Goal: Information Seeking & Learning: Learn about a topic

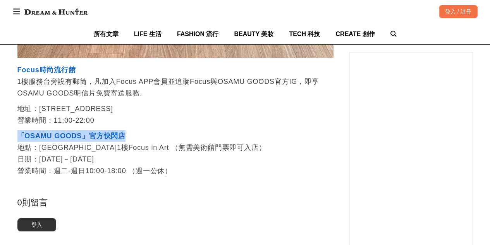
drag, startPoint x: 131, startPoint y: 158, endPoint x: 19, endPoint y: 164, distance: 112.2
click at [19, 164] on p "「OSAMU GOODS」官方快閃店 地點：[GEOGRAPHIC_DATA]1樓Focus in Art （無需美術館門票即可入店） 日期：[DATE]－[…" at bounding box center [175, 153] width 316 height 47
copy strong "「OSAMU GOODS」官方快閃店"
click at [140, 154] on p "「OSAMU GOODS」官方快閃店 地點：[GEOGRAPHIC_DATA]1樓Focus in Art （無需美術館門票即可入店） 日期：[DATE]－[…" at bounding box center [175, 153] width 316 height 47
drag, startPoint x: 64, startPoint y: 181, endPoint x: 120, endPoint y: 182, distance: 56.2
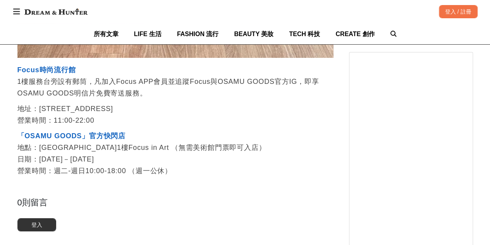
click at [118, 176] on p "「OSAMU GOODS」官方快閃店 地點：[GEOGRAPHIC_DATA]1樓Focus in Art （無需美術館門票即可入店） 日期：[DATE]－[…" at bounding box center [175, 153] width 316 height 47
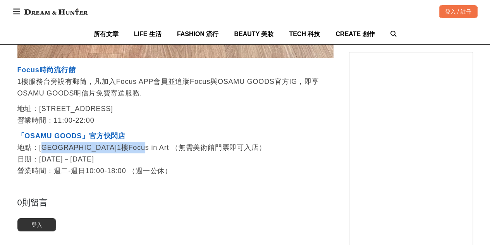
drag, startPoint x: 43, startPoint y: 171, endPoint x: 152, endPoint y: 169, distance: 108.9
click at [152, 169] on p "「OSAMU GOODS」官方快閃店 地點：[GEOGRAPHIC_DATA]1樓Focus in Art （無需美術館門票即可入店） 日期：[DATE]－[…" at bounding box center [175, 153] width 316 height 47
copy p "[GEOGRAPHIC_DATA]1樓Focus in Art"
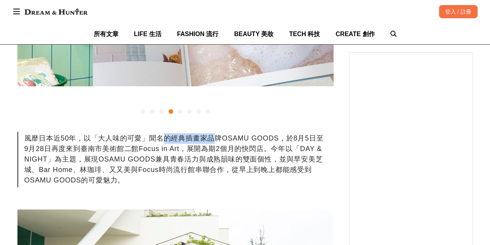
drag, startPoint x: 162, startPoint y: 141, endPoint x: 212, endPoint y: 142, distance: 49.6
click at [212, 142] on div "風靡日本近50年，以「大人味的可愛」聞名的經典插畫家品牌OSAMU GOODS，於8月5日至9月28日再度來到臺南市美術館二館Focus in Art，展開為…" at bounding box center [175, 158] width 316 height 55
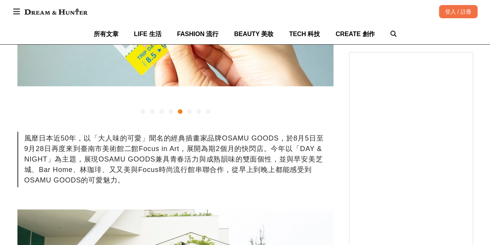
click at [260, 156] on div "風靡日本近50年，以「大人味的可愛」聞名的經典插畫家品牌OSAMU GOODS，於8月5日至9月28日再度來到臺南市美術館二館Focus in Art，展開為…" at bounding box center [175, 158] width 316 height 55
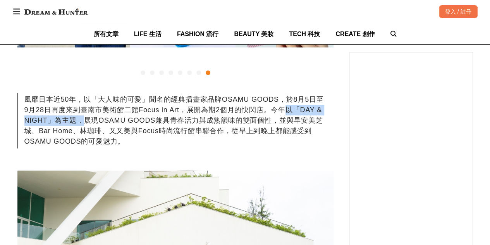
drag, startPoint x: 283, startPoint y: 110, endPoint x: 80, endPoint y: 122, distance: 203.0
click at [80, 122] on div "風靡日本近50年，以「大人味的可愛」聞名的經典插畫家品牌OSAMU GOODS，於8月5日至9月28日再度來到臺南市美術館二館Focus in Art，展開為…" at bounding box center [175, 120] width 316 height 55
copy div "以「DAY & NIGHT」為主題，"
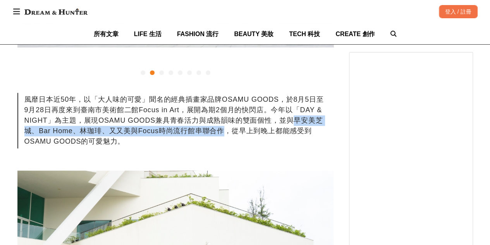
copy div "[GEOGRAPHIC_DATA]、Bar Home、林珈琲、又又美與Focus時尚流行館串聯合作"
drag, startPoint x: 286, startPoint y: 121, endPoint x: 224, endPoint y: 132, distance: 63.3
click at [224, 132] on div "風靡日本近50年，以「大人味的可愛」聞名的經典插畫家品牌OSAMU GOODS，於8月5日至9月28日再度來到臺南市美術館二館Focus in Art，展開為…" at bounding box center [175, 120] width 316 height 55
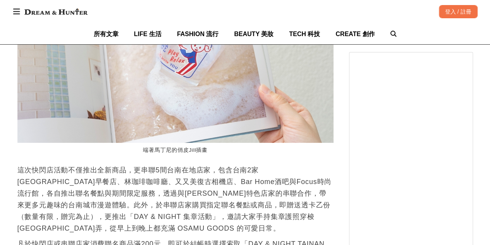
scroll to position [0, 1581]
click at [69, 164] on p "這次快閃店活動不僅推出全新商品，更串聯5間台南在地店家，包含台南2家[GEOGRAPHIC_DATA]早餐店、林珈琲咖啡廳、又又美復古相機店、Bar Home…" at bounding box center [175, 199] width 316 height 70
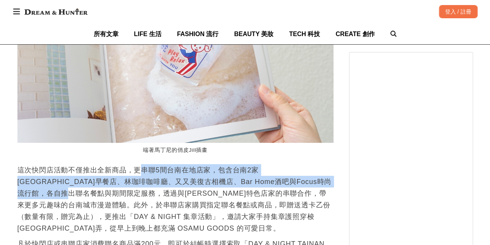
scroll to position [0, 316]
drag, startPoint x: 140, startPoint y: 159, endPoint x: 47, endPoint y: 183, distance: 96.1
click at [47, 183] on p "這次快閃店活動不僅推出全新商品，更串聯5間台南在地店家，包含台南2家[GEOGRAPHIC_DATA]早餐店、林珈琲咖啡廳、又又美復古相機店、Bar Home…" at bounding box center [175, 199] width 316 height 70
copy p "串聯5間台南在地店家，包含台南2家早[GEOGRAPHIC_DATA]早餐店、林珈琲咖啡廳、又又美復古相機店、Bar Home酒吧與Focus時尚流行館，各自…"
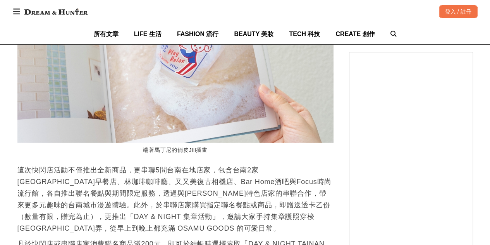
click at [240, 186] on p "這次快閃店活動不僅推出全新商品，更串聯5間台南在地店家，包含台南2家[GEOGRAPHIC_DATA]早餐店、林珈琲咖啡廳、又又美復古相機店、Bar Home…" at bounding box center [175, 199] width 316 height 70
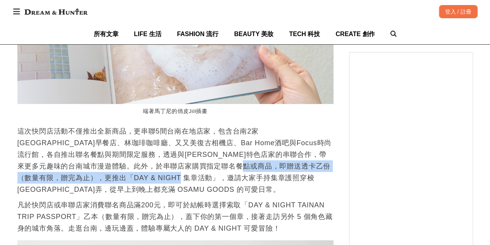
scroll to position [0, 2214]
drag, startPoint x: 249, startPoint y: 155, endPoint x: 174, endPoint y: 170, distance: 76.3
click at [174, 170] on p "這次快閃店活動不僅推出全新商品，更串聯5間台南在地店家，包含台南2家[GEOGRAPHIC_DATA]早餐店、林珈琲咖啡廳、又又美復古相機店、Bar Home…" at bounding box center [175, 160] width 316 height 70
copy p "，更推出「DAY & NIGHT 集章活動」，邀請大家手持集章護照穿梭[GEOGRAPHIC_DATA]弄"
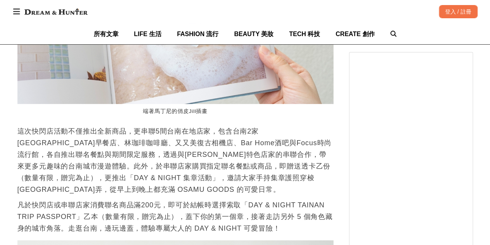
scroll to position [0, 1278]
